Goal: Task Accomplishment & Management: Complete application form

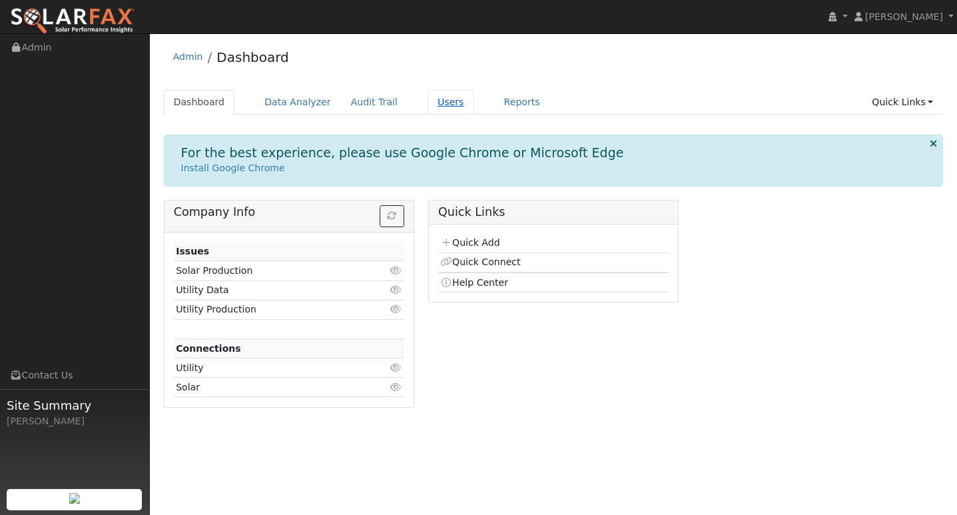
click at [436, 103] on link "Users" at bounding box center [451, 102] width 47 height 25
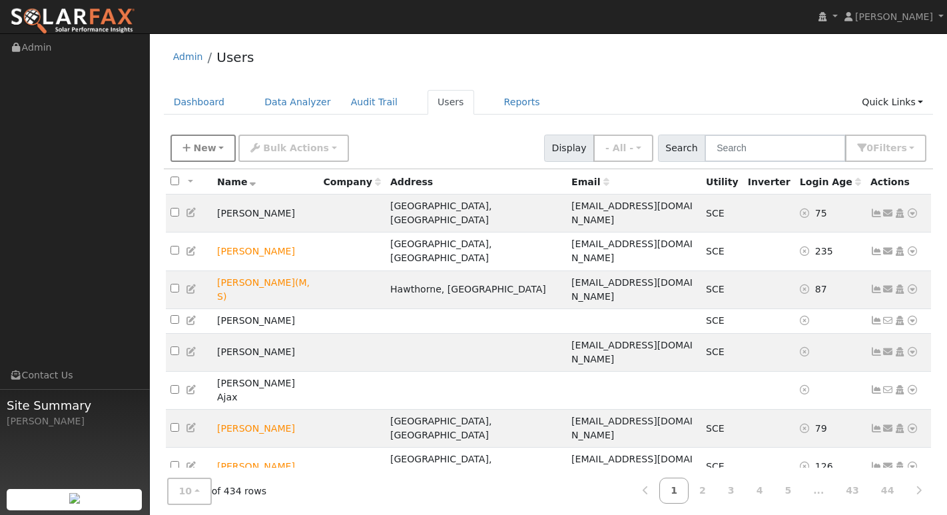
click at [205, 149] on span "New" at bounding box center [204, 148] width 23 height 11
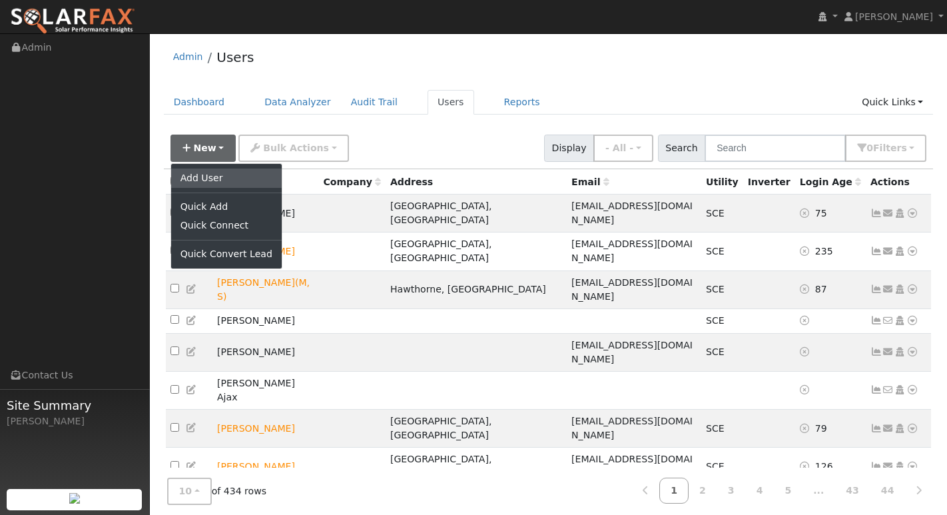
click at [195, 175] on link "Add User" at bounding box center [226, 178] width 111 height 19
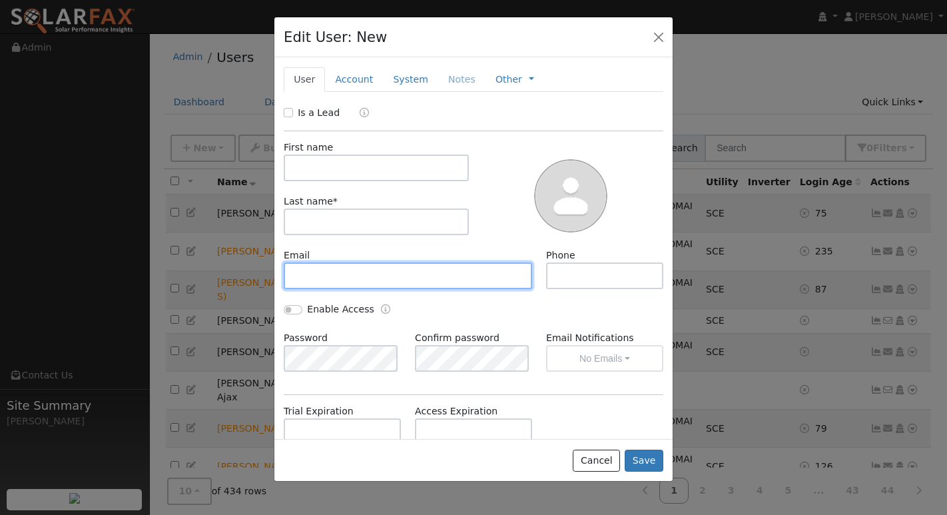
paste input "usprobuilder@gmail.com"
type input "usprobuilder@gmail.com"
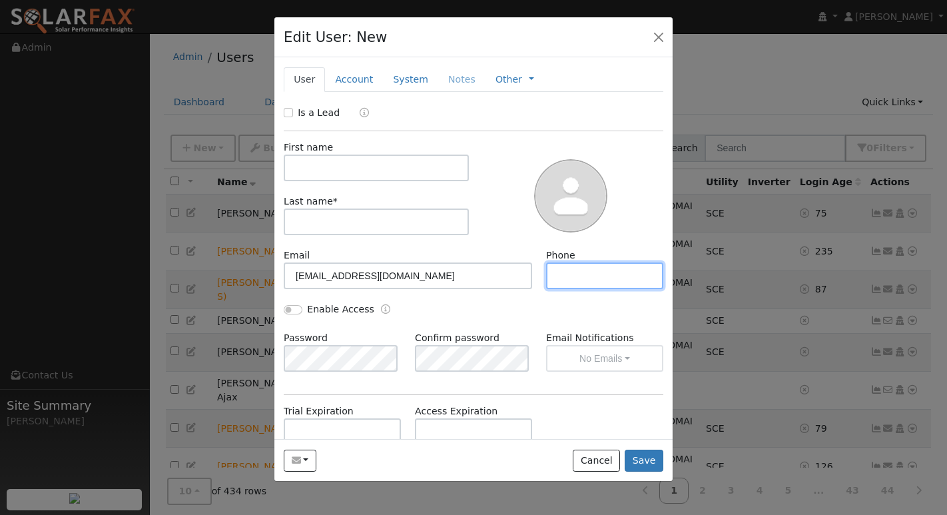
paste input "7142406447"
type input "7142406447"
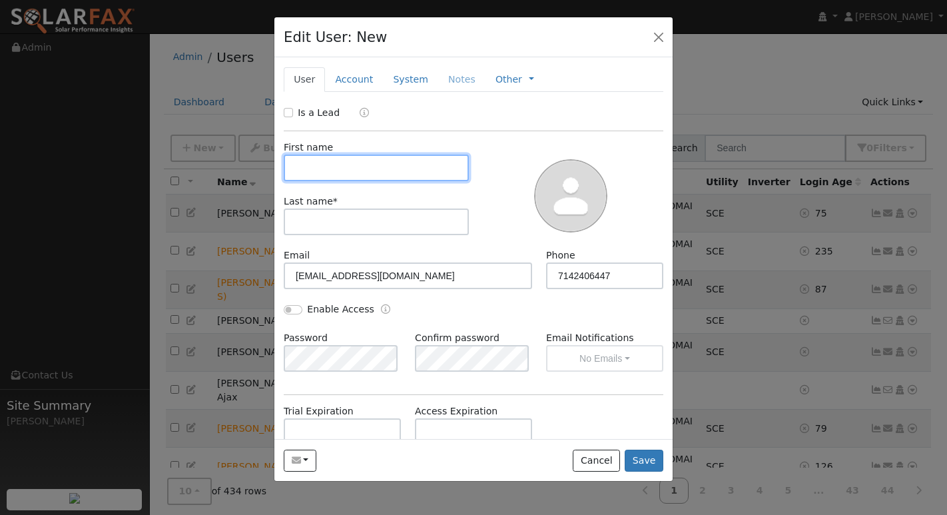
click at [330, 173] on input "text" at bounding box center [376, 168] width 185 height 27
paste input "VAZQUEZ, EDGAR"
type input "VAZQUEZ, EDGAR"
drag, startPoint x: 381, startPoint y: 167, endPoint x: 285, endPoint y: 167, distance: 95.9
click at [285, 167] on input "VAZQUEZ, EDGAR" at bounding box center [376, 168] width 185 height 27
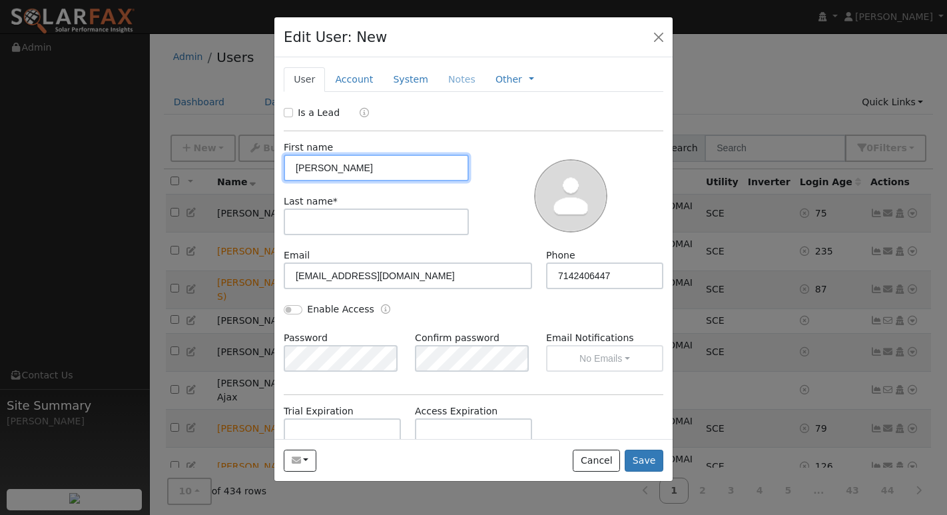
click at [332, 173] on input "VAZQUEZ, EDGAR" at bounding box center [376, 168] width 185 height 27
drag, startPoint x: 343, startPoint y: 169, endPoint x: 265, endPoint y: 169, distance: 77.9
click at [0, 0] on div "Edit User: New Select an Ac... New Account Nickname Cancel Create Are you sure …" at bounding box center [0, 0] width 0 height 0
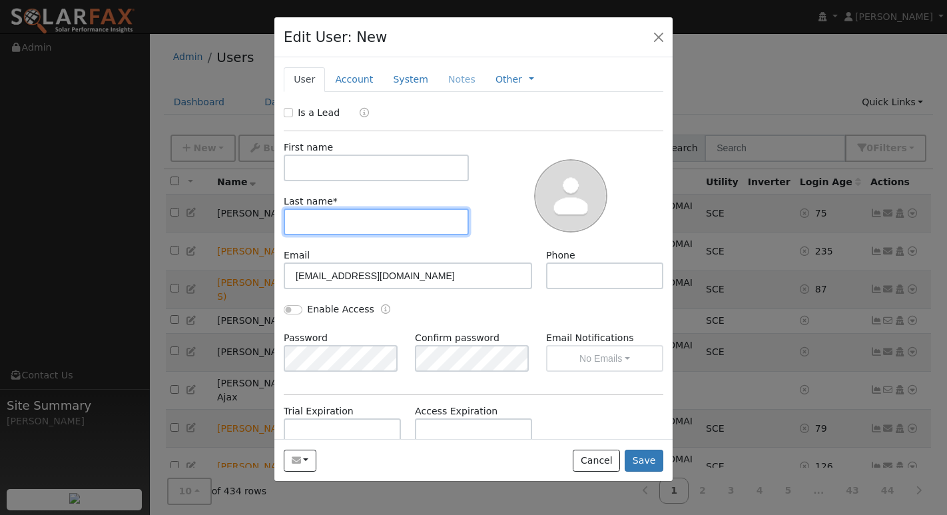
paste input "VAZQUEZ, EDGAR"
drag, startPoint x: 386, startPoint y: 222, endPoint x: 338, endPoint y: 225, distance: 48.0
click at [338, 225] on input "VAZQUEZ, EDGAR" at bounding box center [376, 222] width 185 height 27
type input "VAZQUEZ"
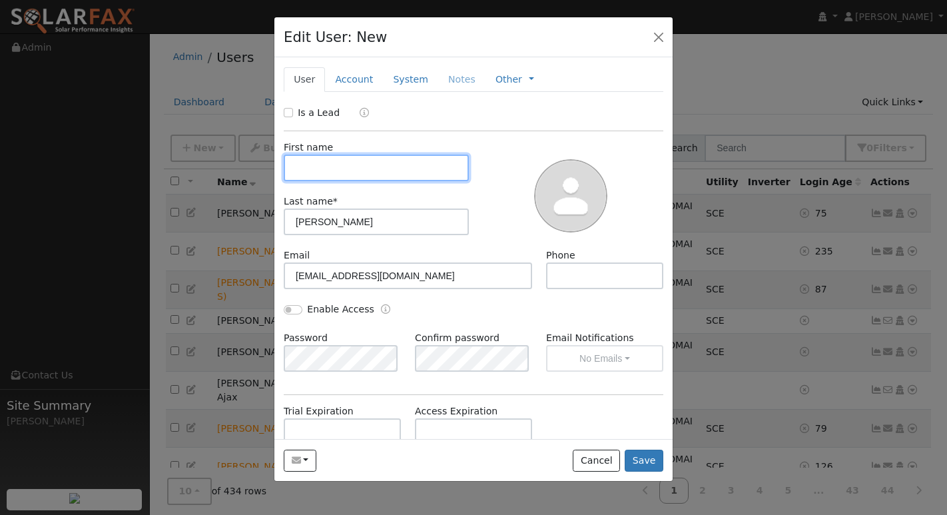
click at [318, 172] on input "text" at bounding box center [376, 168] width 185 height 27
paste input ", EDGAR"
click at [302, 167] on input ", EDGAR" at bounding box center [376, 168] width 185 height 27
type input "EDGAR"
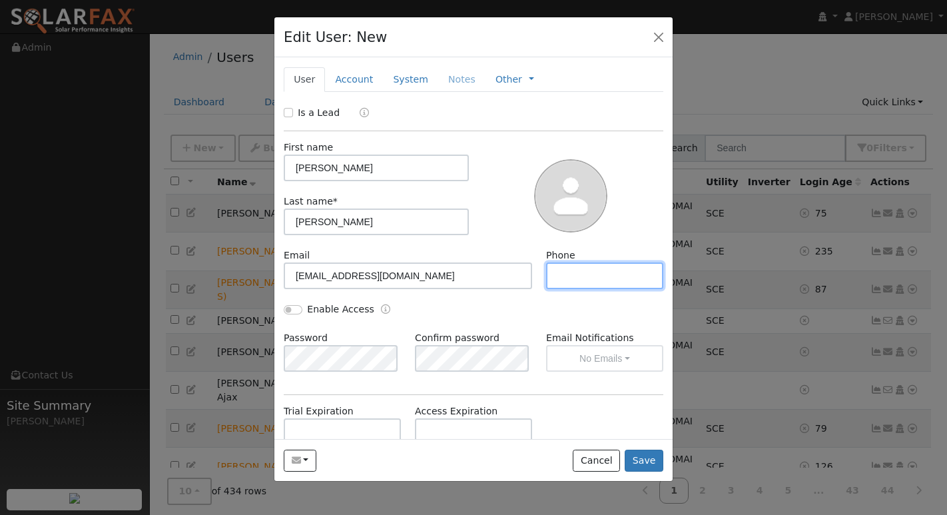
click at [580, 273] on input "text" at bounding box center [604, 275] width 117 height 27
paste input "7142406447"
type input "7142406447"
click at [641, 458] on button "Save" at bounding box center [644, 461] width 39 height 23
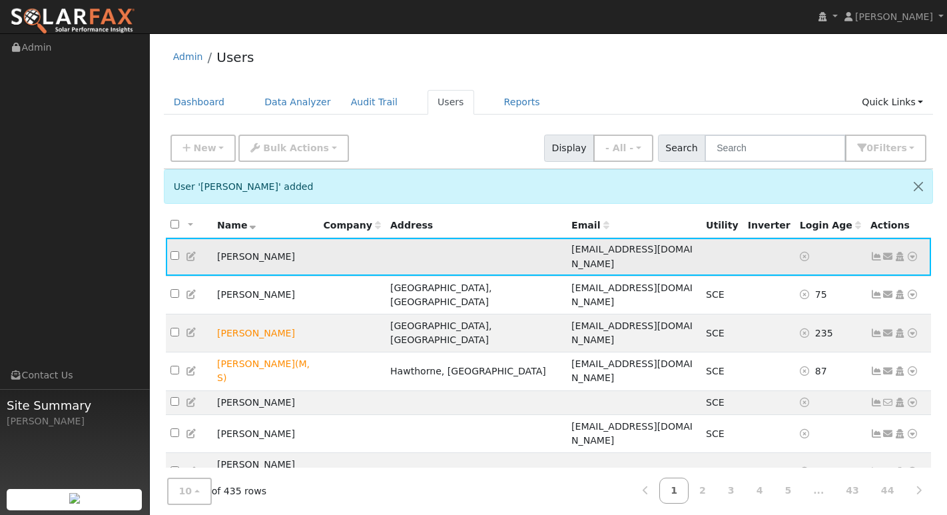
scroll to position [25, 0]
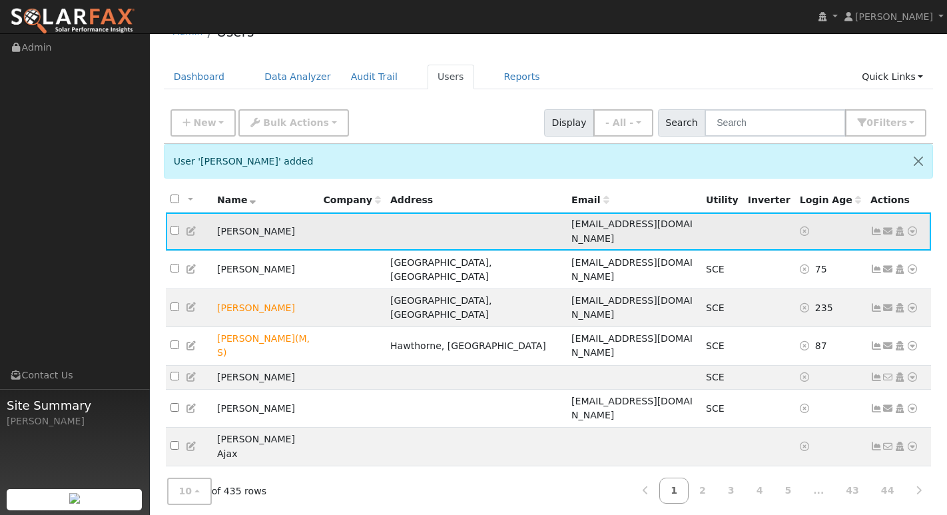
click at [917, 226] on icon at bounding box center [913, 230] width 12 height 9
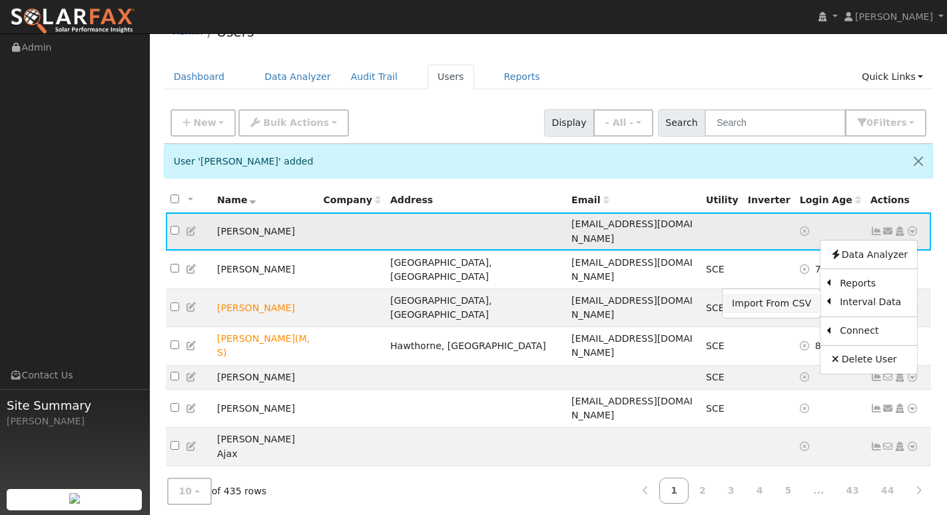
click at [782, 297] on link "Import From CSV" at bounding box center [772, 303] width 98 height 19
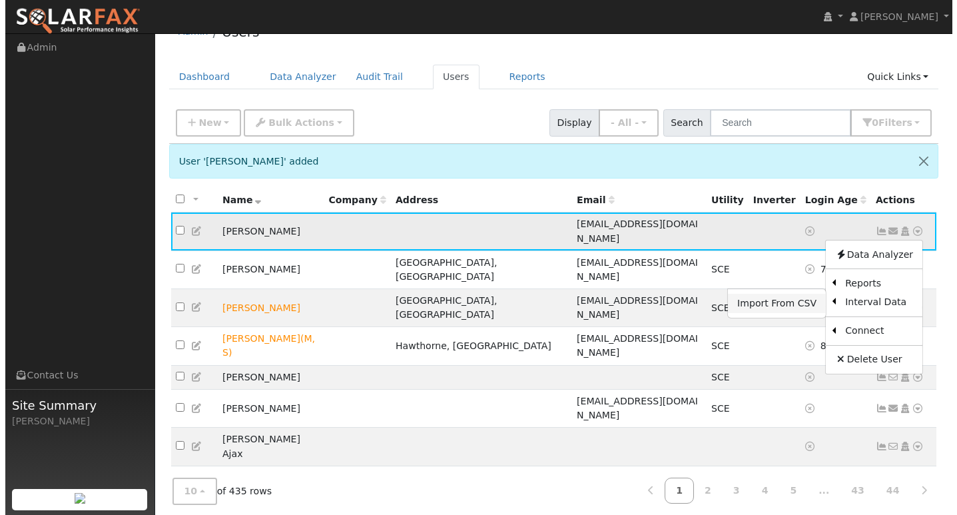
scroll to position [23, 0]
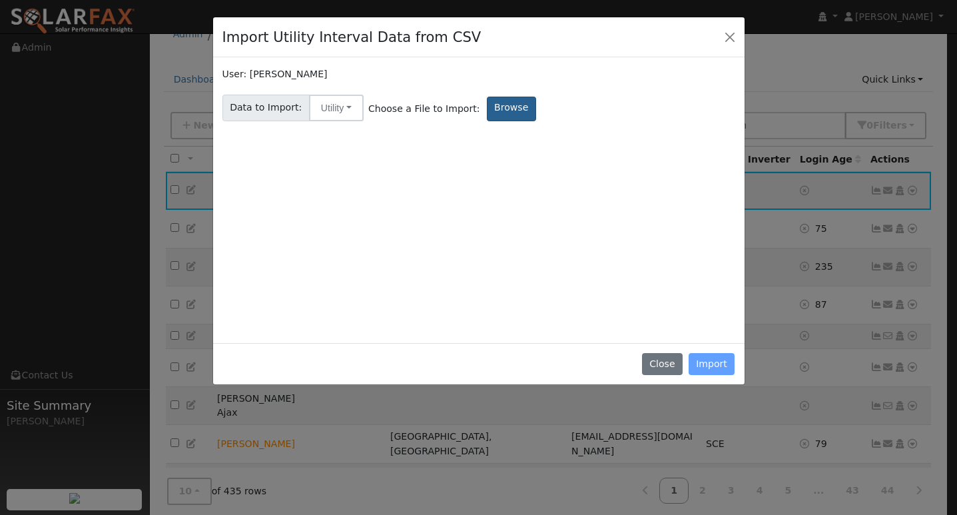
click at [492, 117] on label "Browse" at bounding box center [511, 109] width 49 height 25
click at [0, 0] on input "Browse" at bounding box center [0, 0] width 0 height 0
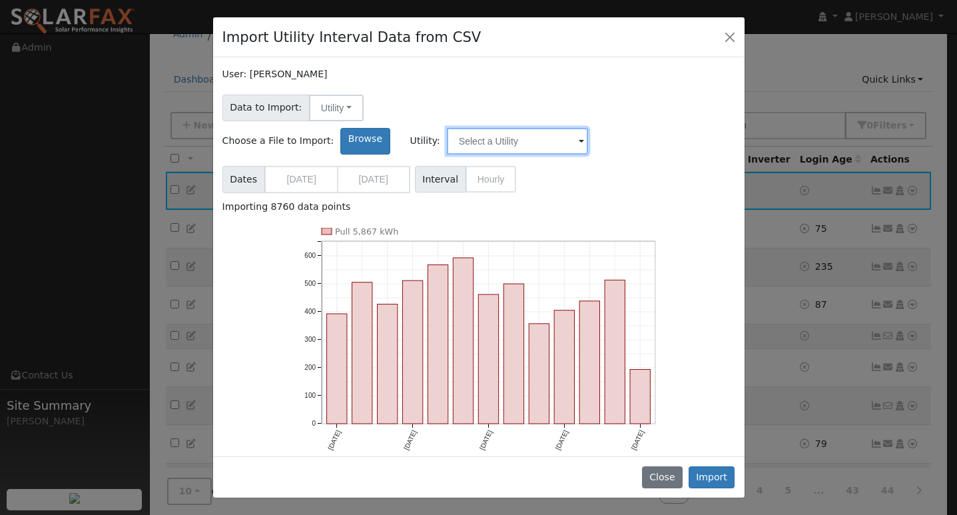
click at [588, 128] on input "text" at bounding box center [517, 141] width 141 height 27
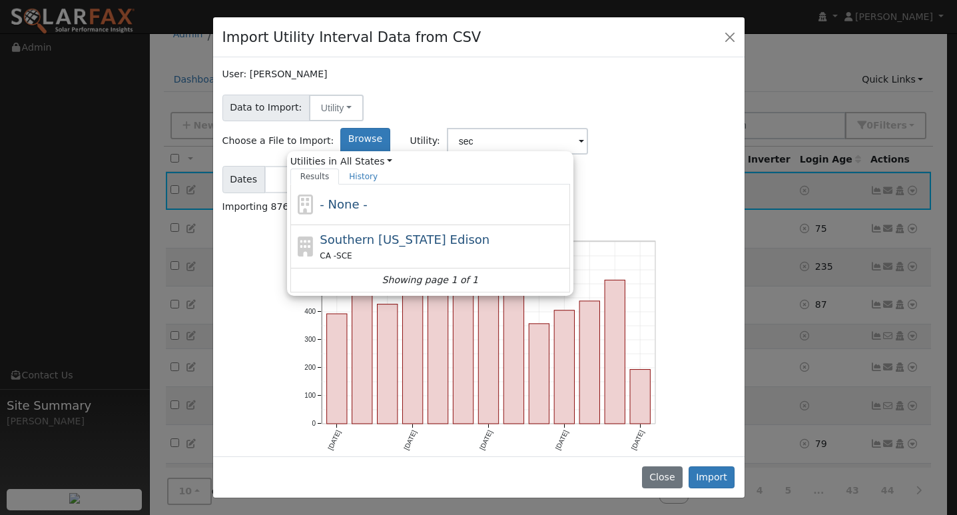
drag, startPoint x: 685, startPoint y: 113, endPoint x: 592, endPoint y: 221, distance: 143.1
click at [567, 248] on div "CA - SCE" at bounding box center [443, 255] width 247 height 14
type input "Southern California Edison"
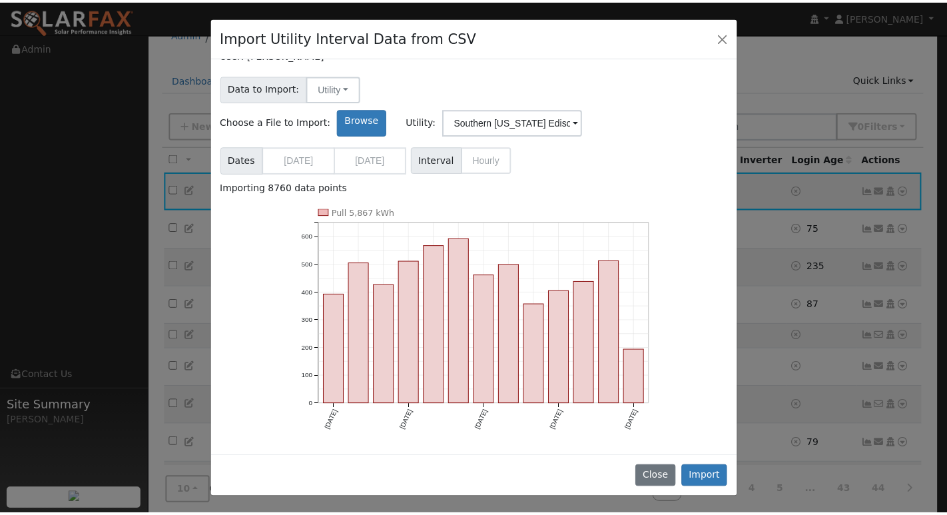
scroll to position [0, 0]
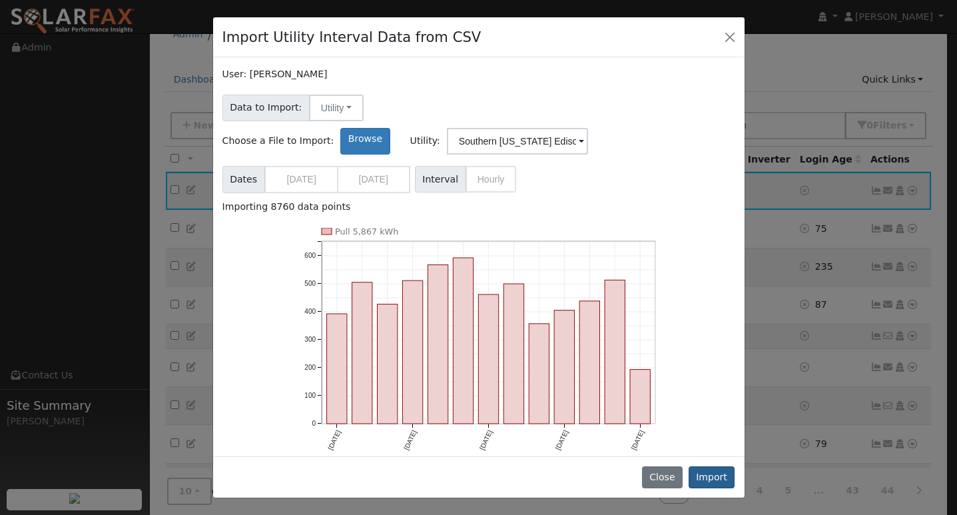
click at [715, 476] on button "Import" at bounding box center [712, 477] width 47 height 23
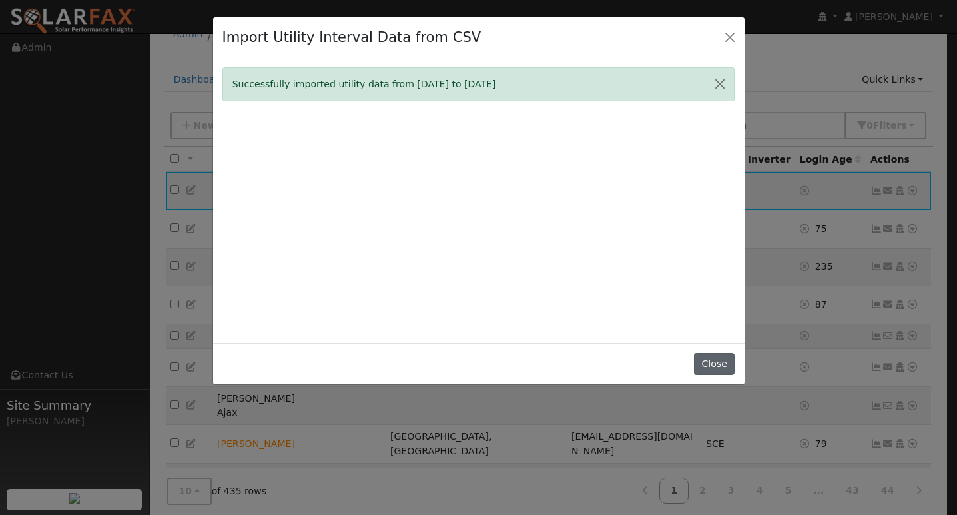
click at [723, 374] on button "Close" at bounding box center [714, 364] width 41 height 23
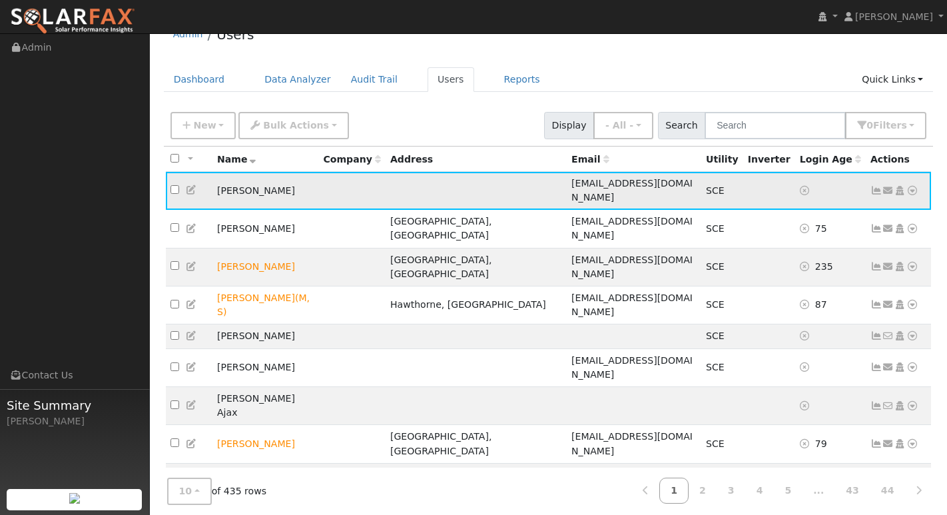
click at [878, 186] on icon at bounding box center [877, 190] width 12 height 9
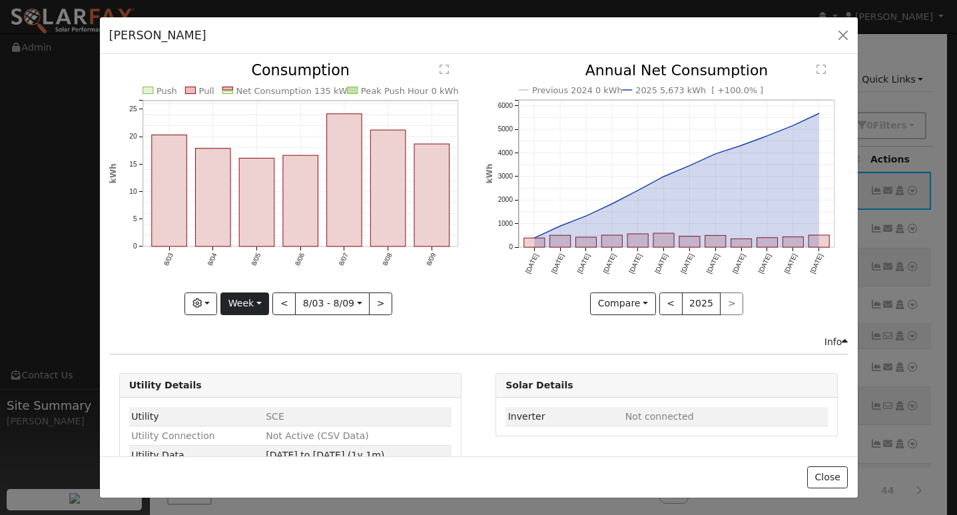
click at [247, 304] on button "Week" at bounding box center [244, 303] width 49 height 23
click at [266, 388] on link "Year" at bounding box center [267, 387] width 93 height 19
type input "2024-08-01"
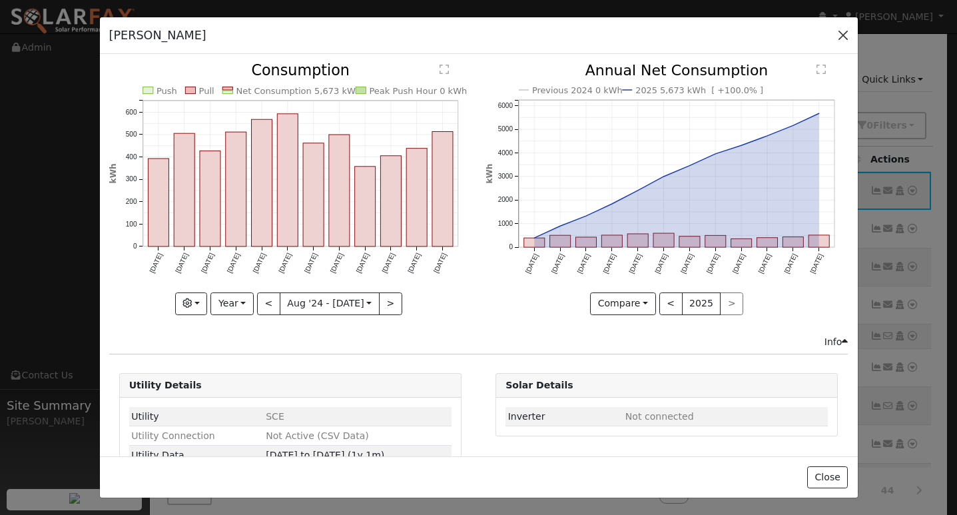
click at [843, 31] on button "button" at bounding box center [843, 35] width 19 height 19
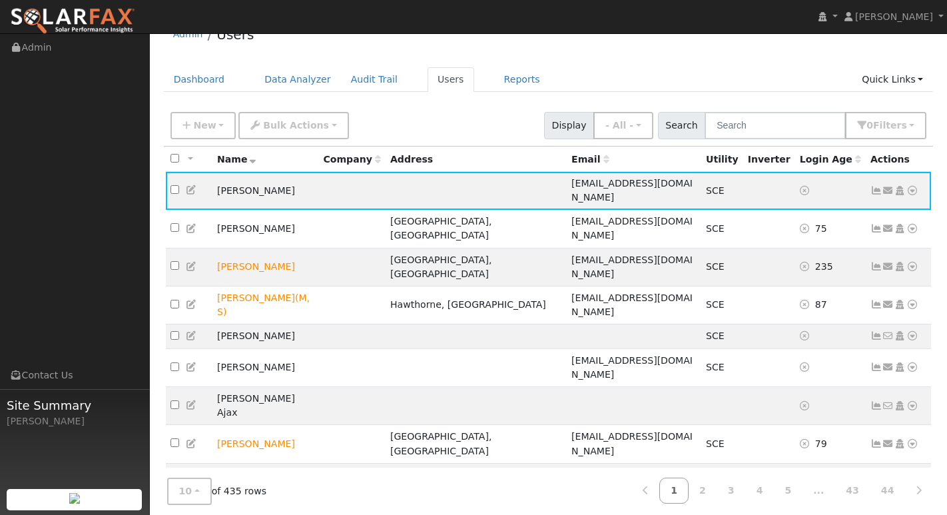
click at [490, 5] on nav "Deisy Ramos Deisy Ramos Profile My Company Help Center Terms Of Service See Wha…" at bounding box center [473, 17] width 947 height 34
